Goal: Task Accomplishment & Management: Use online tool/utility

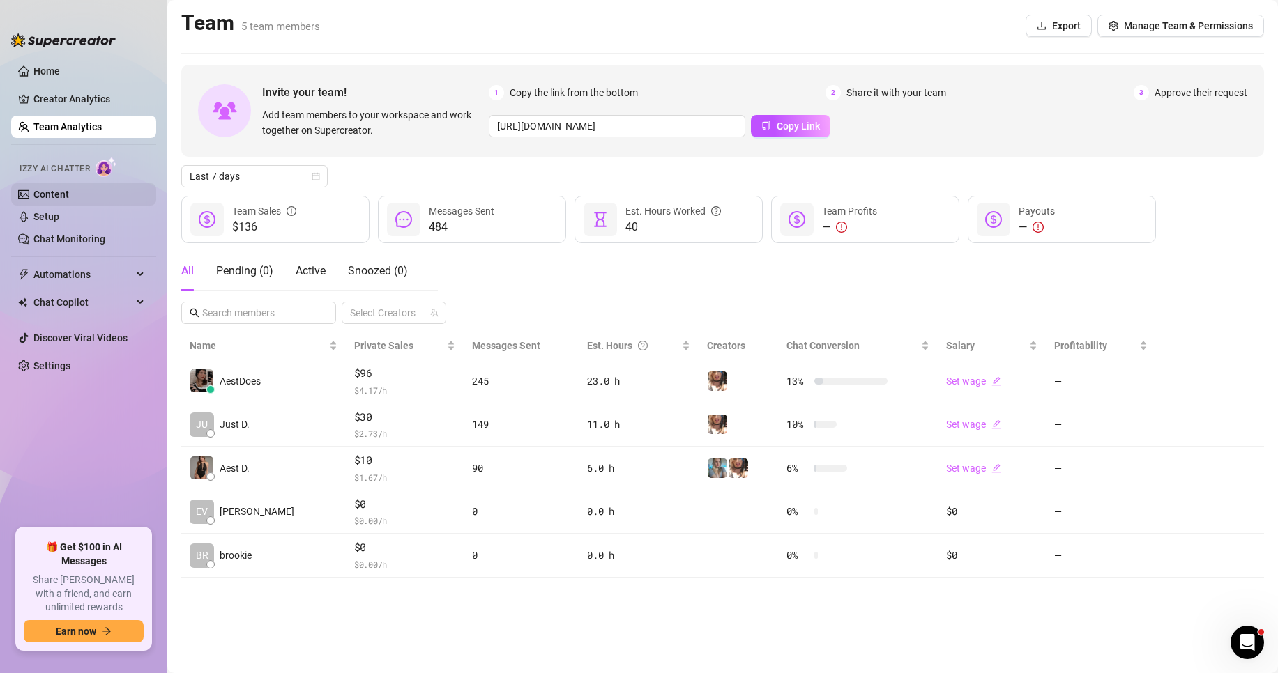
click at [69, 200] on link "Content" at bounding box center [51, 194] width 36 height 11
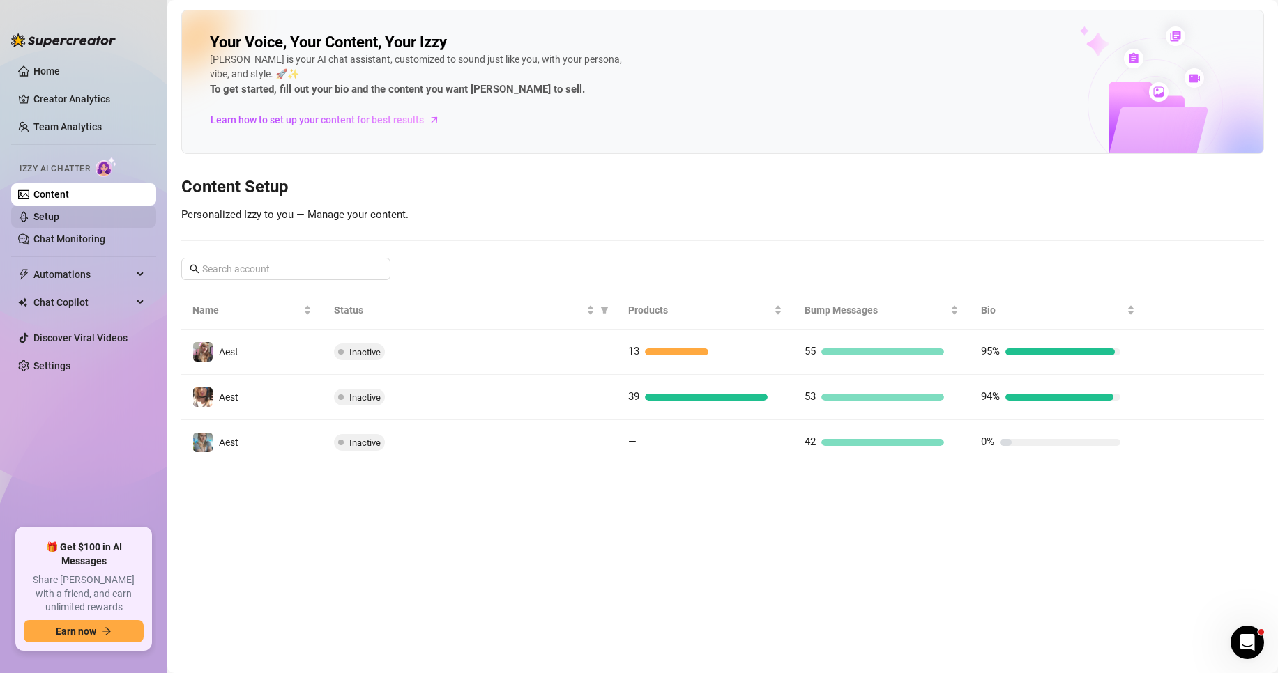
click at [59, 217] on link "Setup" at bounding box center [46, 216] width 26 height 11
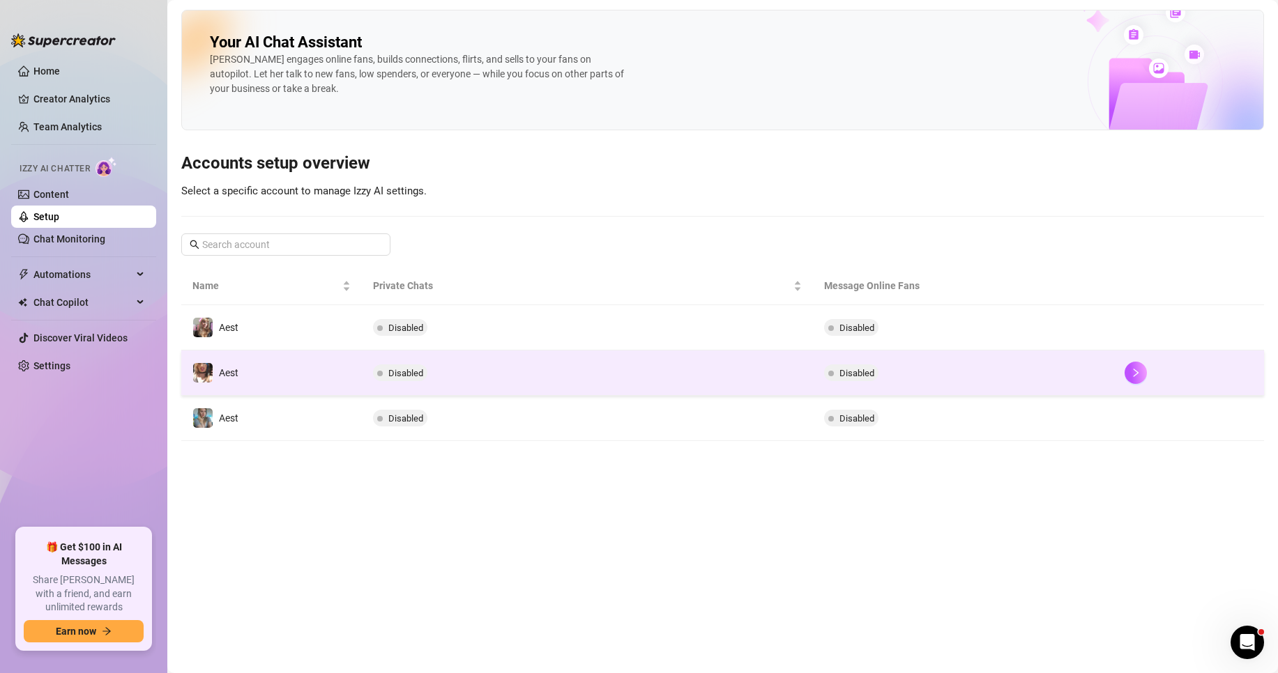
click at [610, 386] on td "Disabled" at bounding box center [587, 373] width 451 height 45
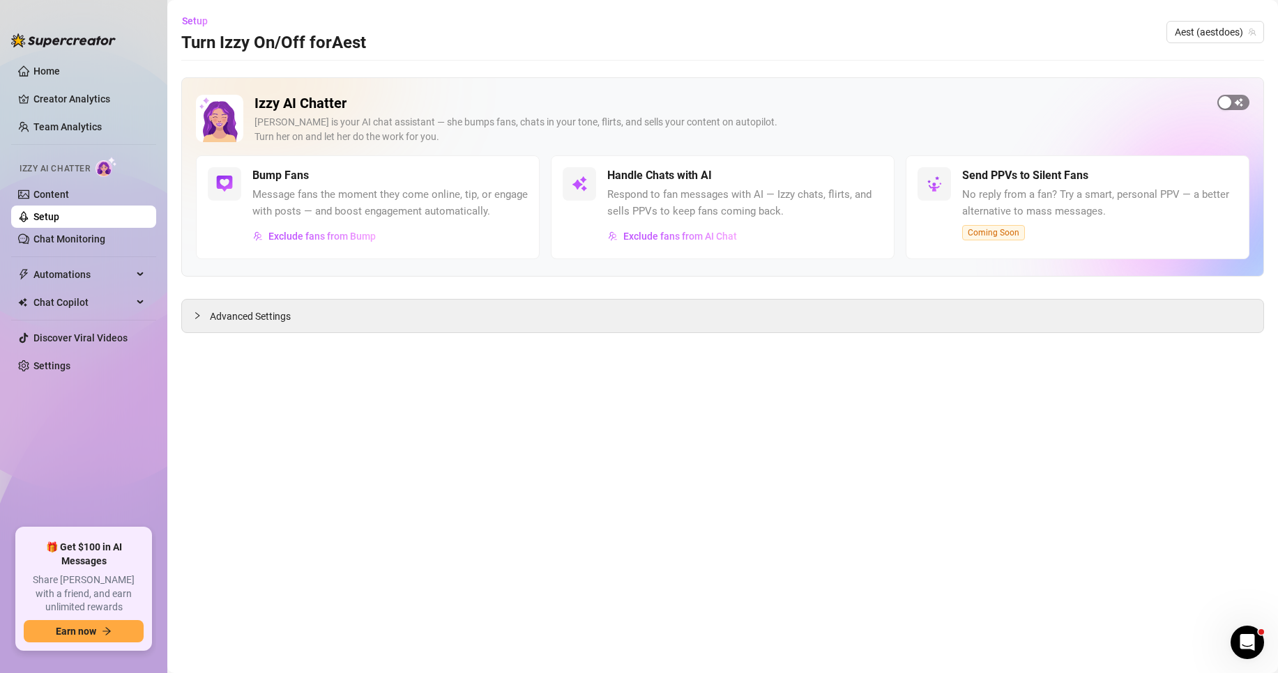
click at [1223, 101] on div "button" at bounding box center [1225, 102] width 13 height 13
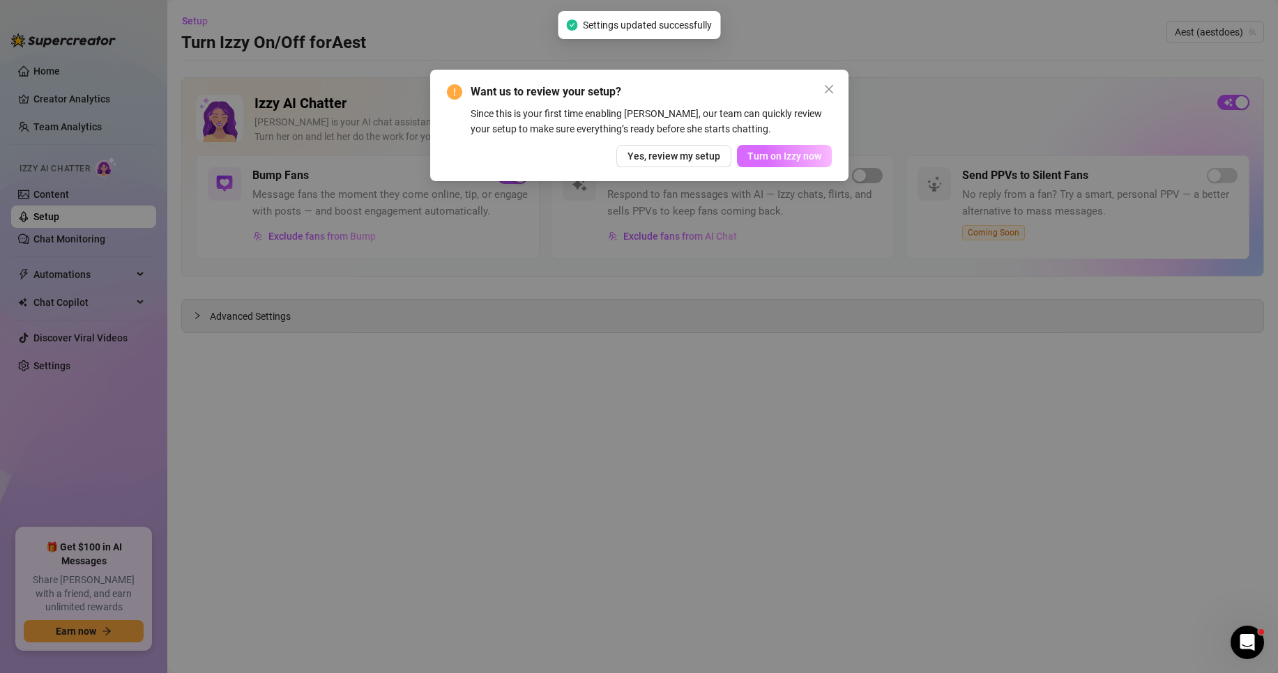
click at [785, 163] on button "Turn on Izzy now" at bounding box center [784, 156] width 95 height 22
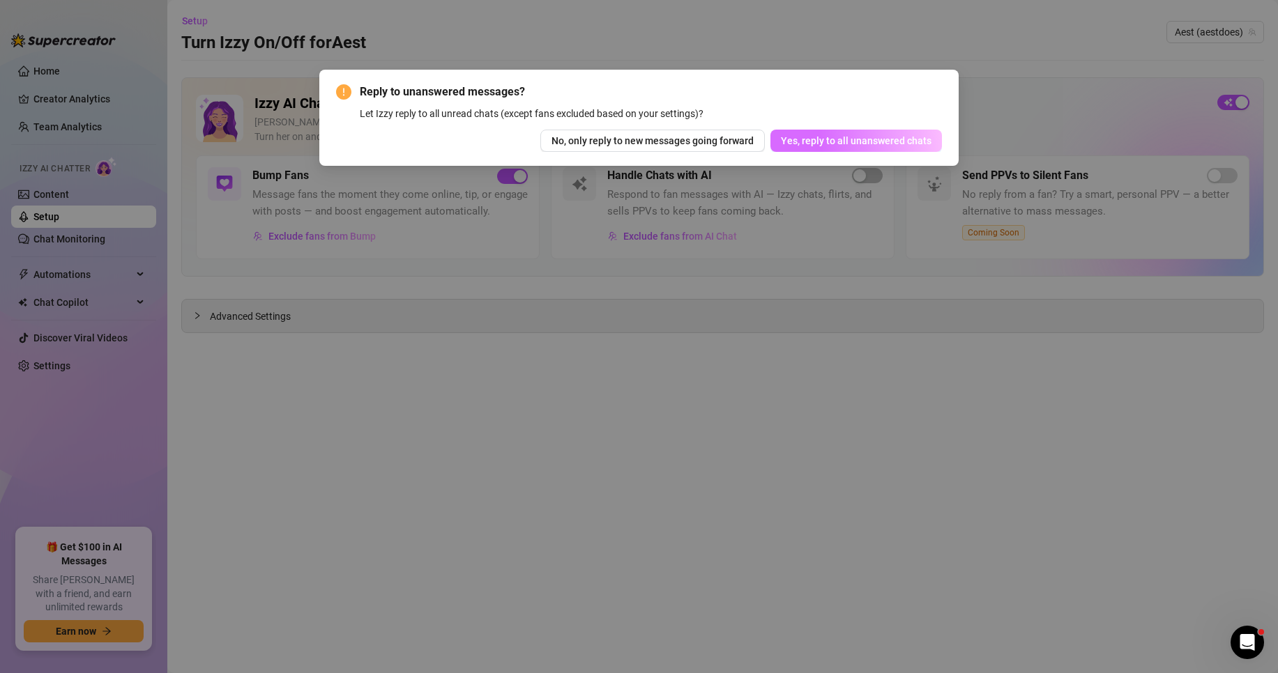
click at [850, 142] on span "Yes, reply to all unanswered chats" at bounding box center [856, 140] width 151 height 11
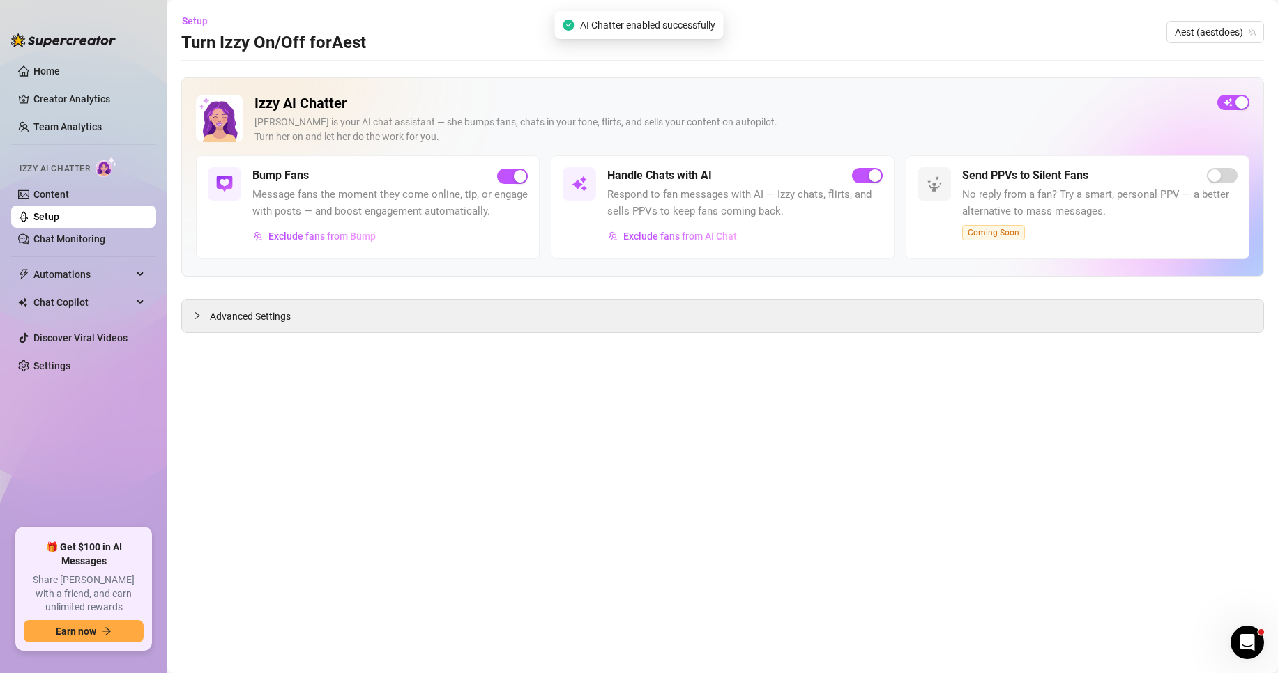
drag, startPoint x: 339, startPoint y: 234, endPoint x: 330, endPoint y: 275, distance: 41.3
click at [332, 275] on div "Izzy AI Chatter [PERSON_NAME] is your AI chat assistant — she bumps fans, chats…" at bounding box center [722, 176] width 1083 height 199
click at [336, 240] on span "Exclude fans from Bump" at bounding box center [321, 236] width 107 height 11
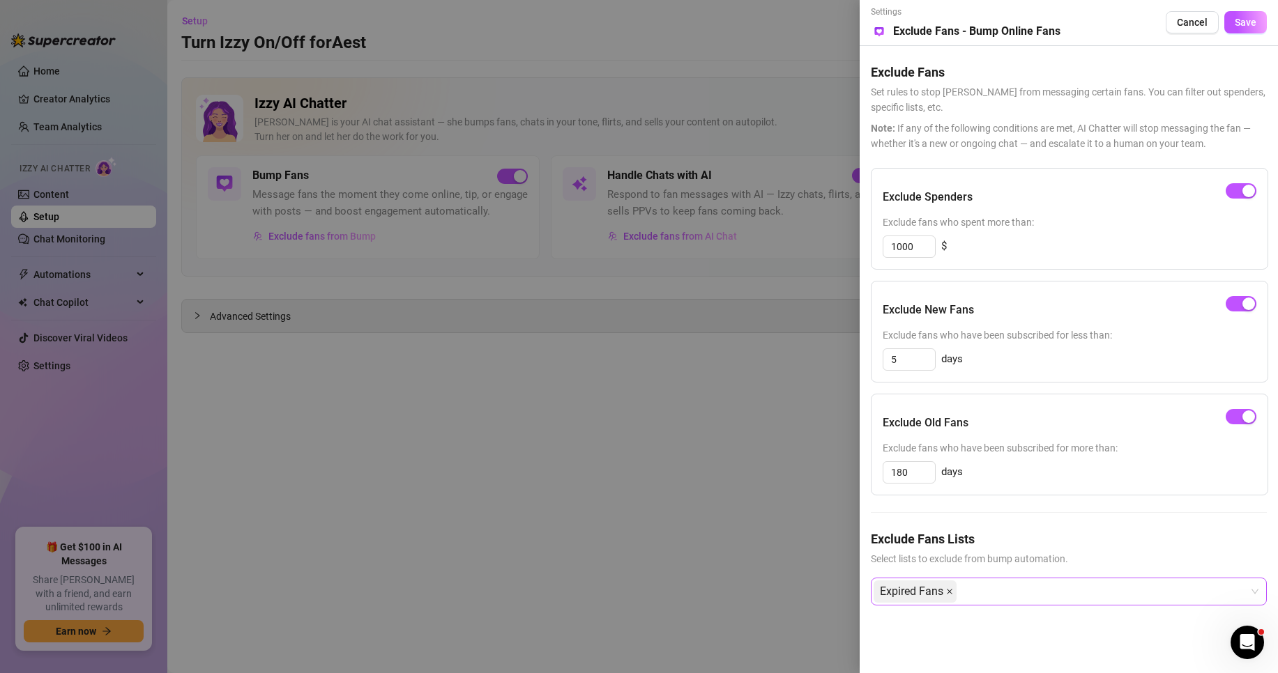
click at [947, 594] on icon "close" at bounding box center [949, 591] width 7 height 7
click at [1263, 23] on button "Save" at bounding box center [1245, 22] width 43 height 22
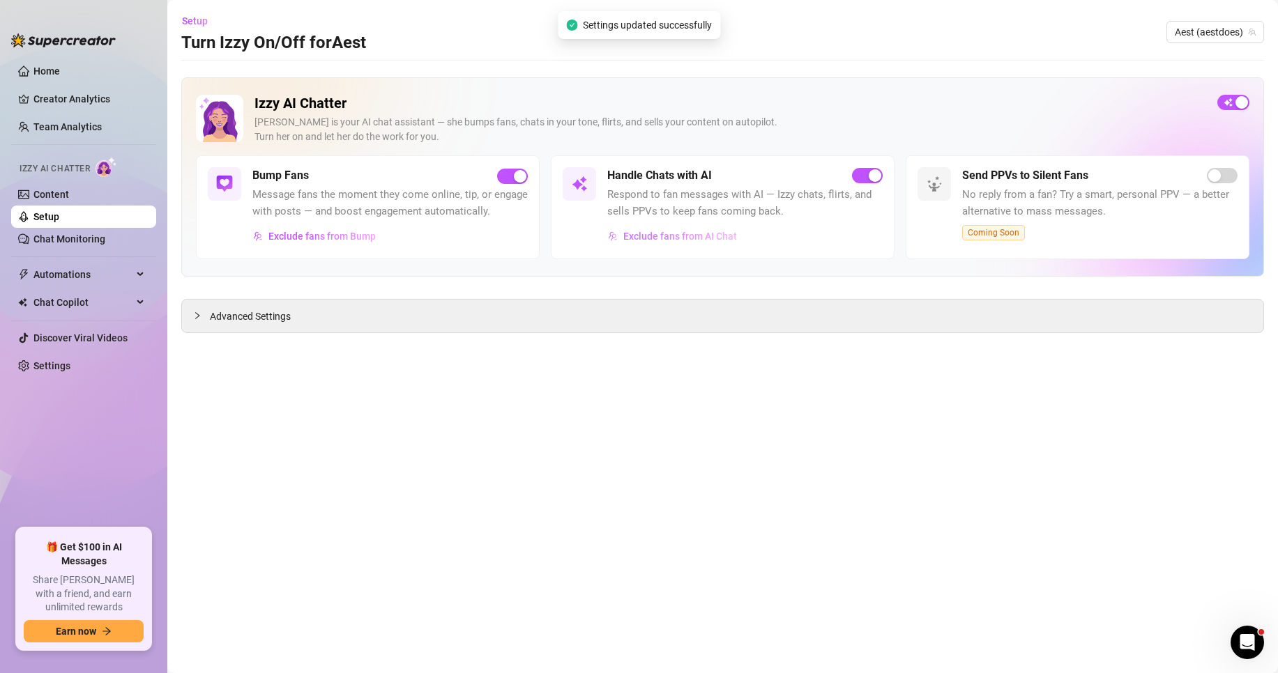
click at [691, 247] on div "Handle Chats with AI Respond to fan messages with AI — Izzy chats, flirts, and …" at bounding box center [723, 207] width 344 height 104
click at [685, 242] on span "Exclude fans from AI Chat" at bounding box center [680, 236] width 114 height 11
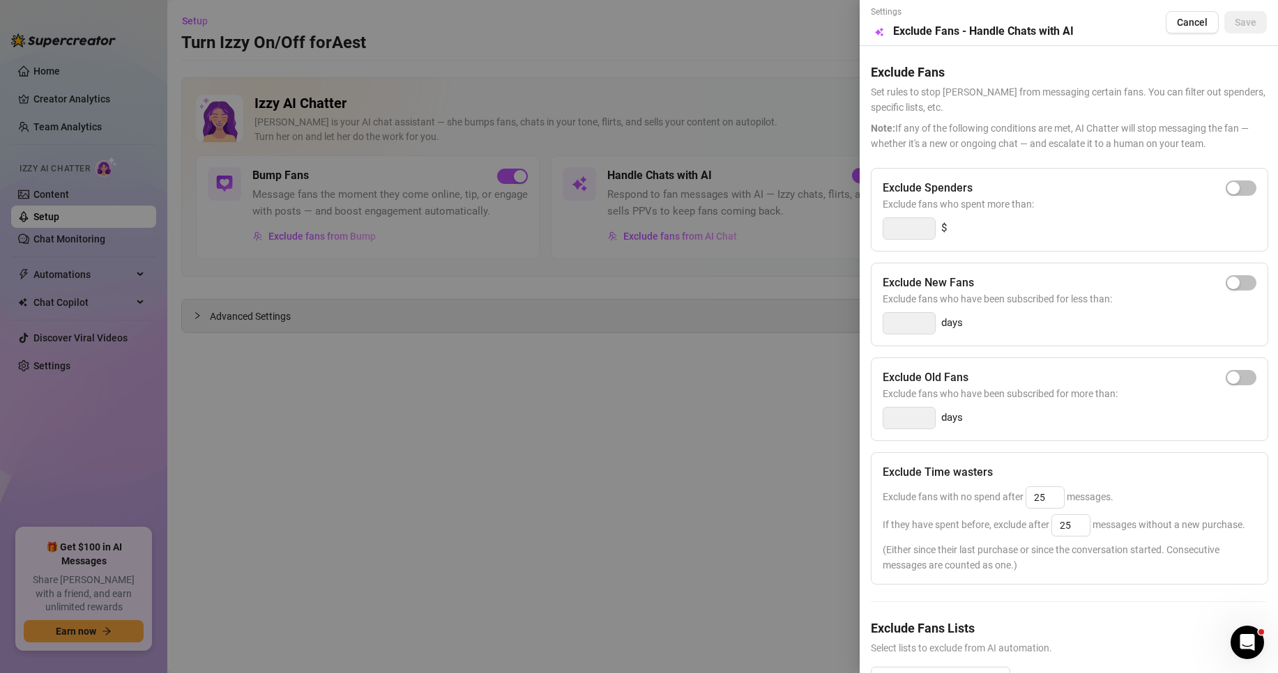
click at [758, 197] on div at bounding box center [639, 336] width 1278 height 673
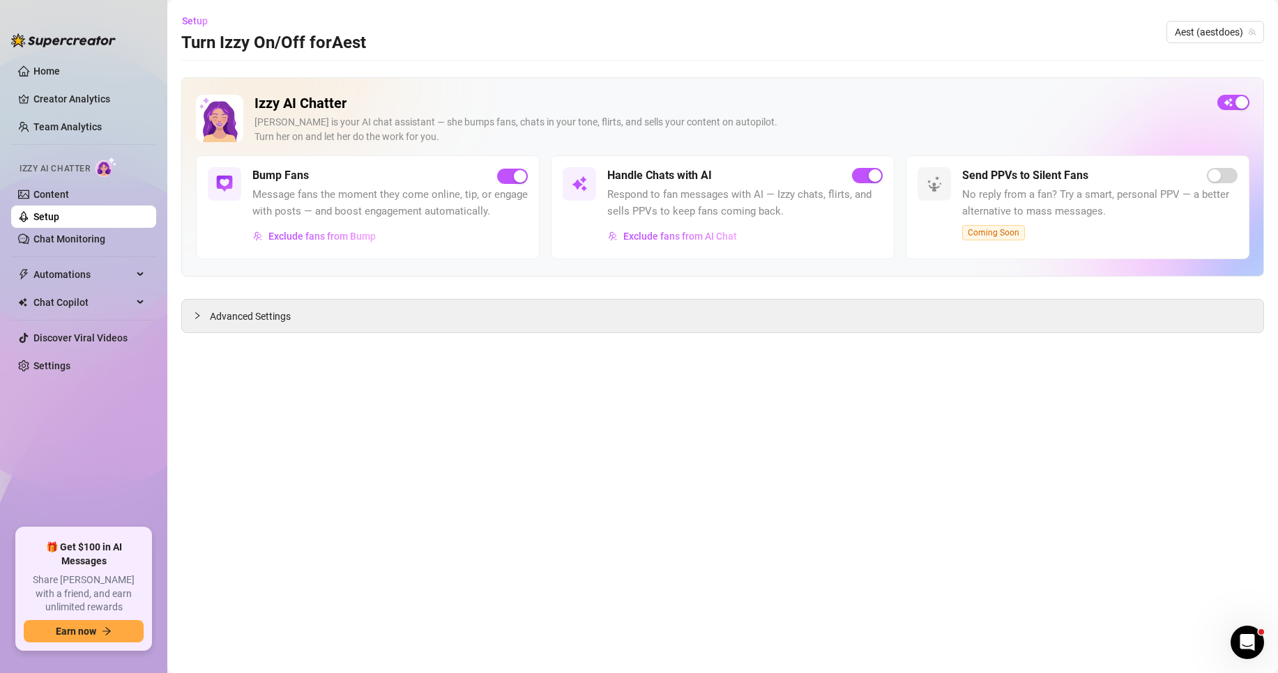
click at [59, 222] on link "Setup" at bounding box center [46, 216] width 26 height 11
